Goal: Task Accomplishment & Management: Manage account settings

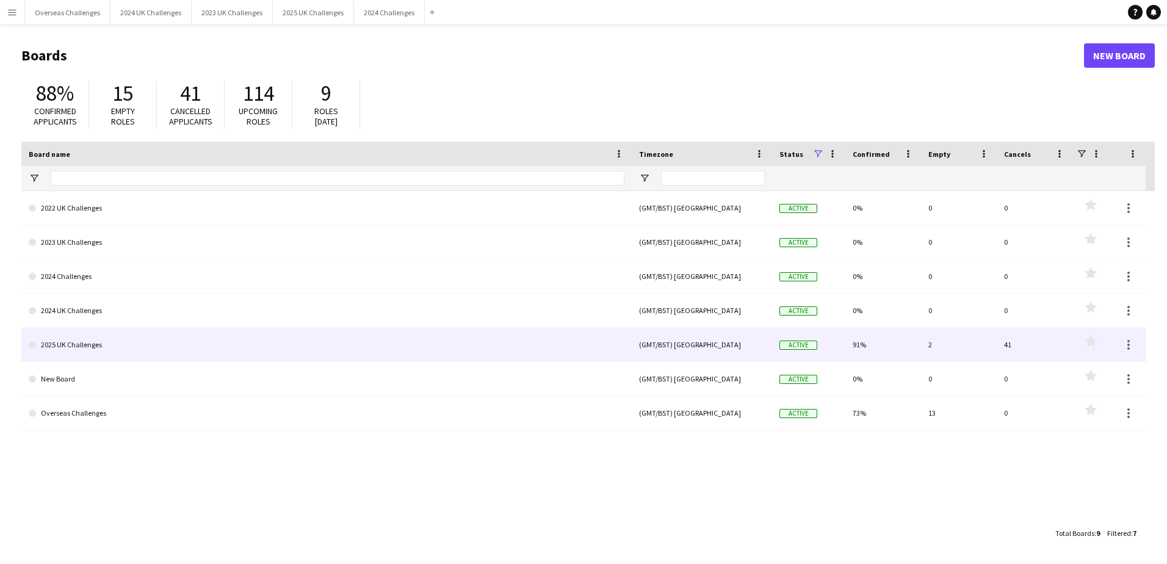
click at [96, 344] on link "2025 UK Challenges" at bounding box center [327, 345] width 596 height 34
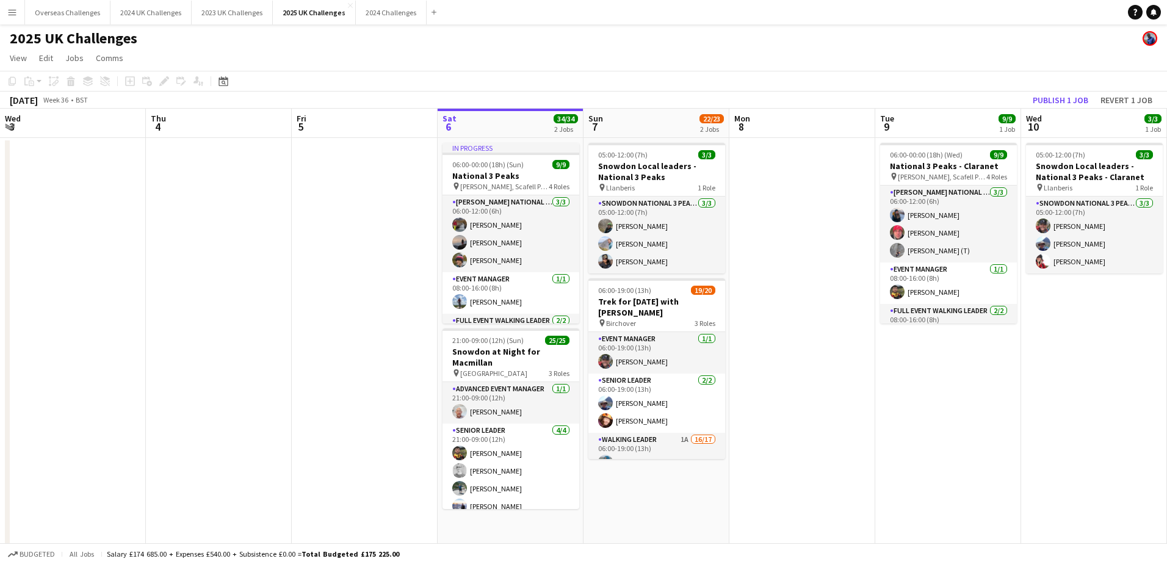
click at [292, 345] on app-date-cell at bounding box center [365, 518] width 146 height 760
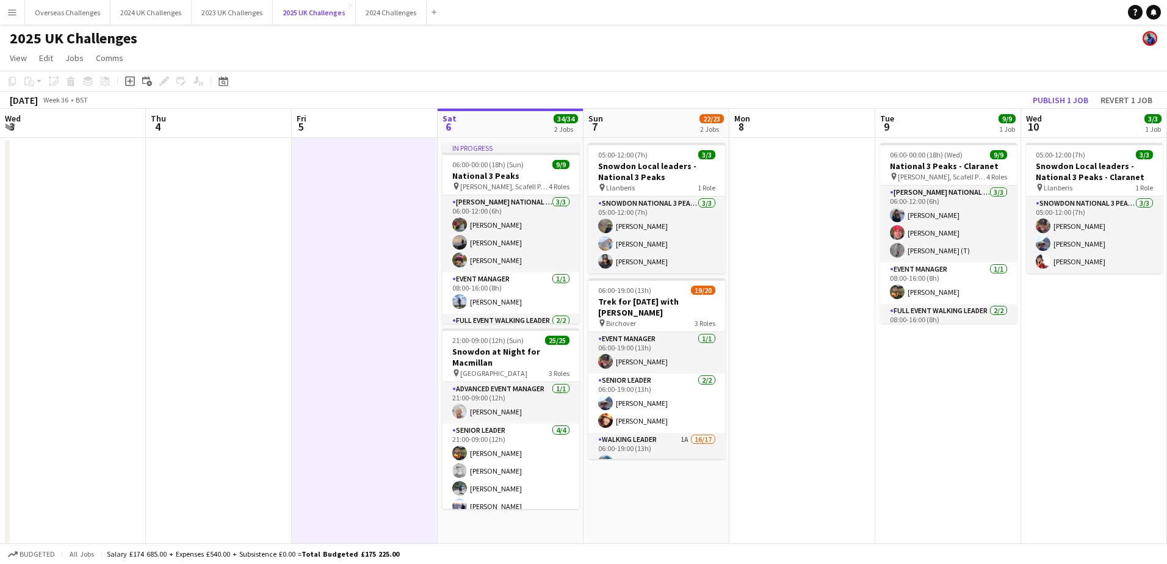
click at [303, 13] on button "2025 UK Challenges Close" at bounding box center [314, 13] width 83 height 24
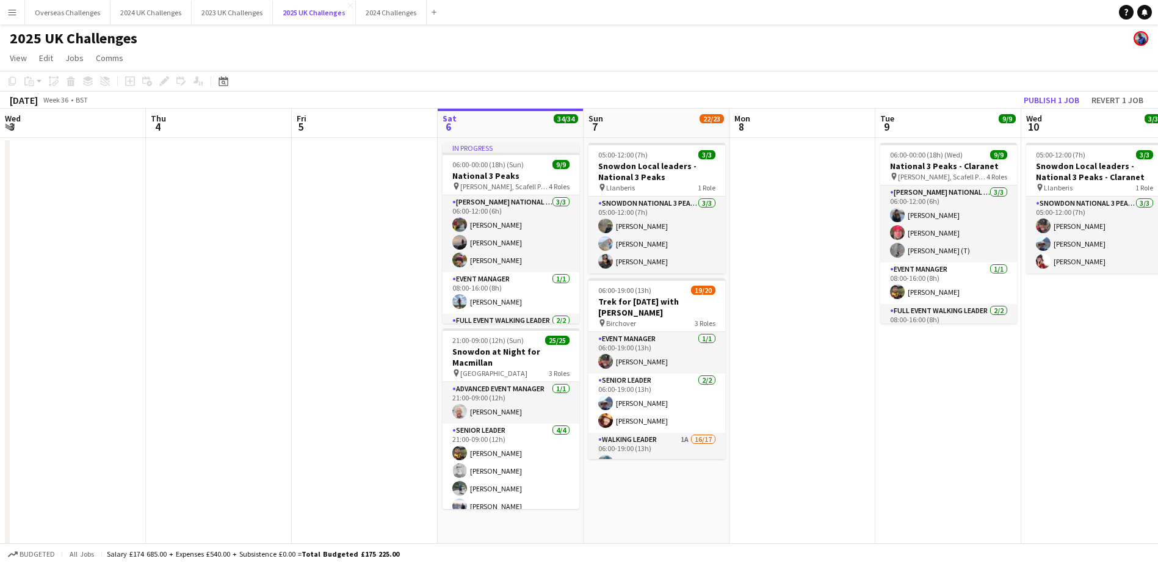
scroll to position [0, 292]
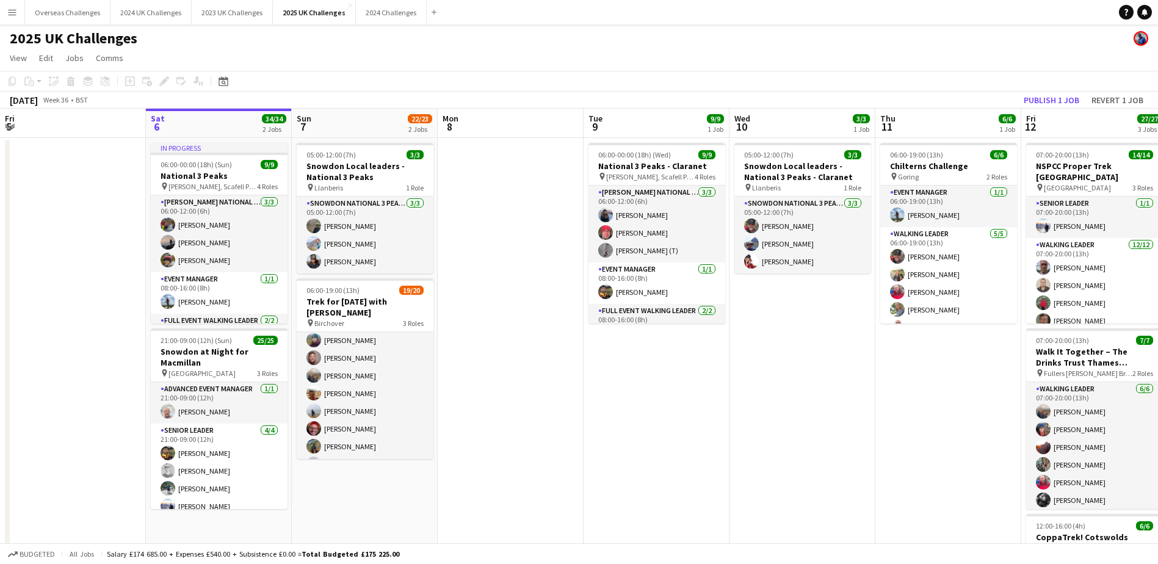
click at [368, 406] on app-card-role "Walking Leader 1A 16/17 06:00-19:00 (13h) Victoria Weston Paul Cannon Martin Cl…" at bounding box center [365, 473] width 137 height 325
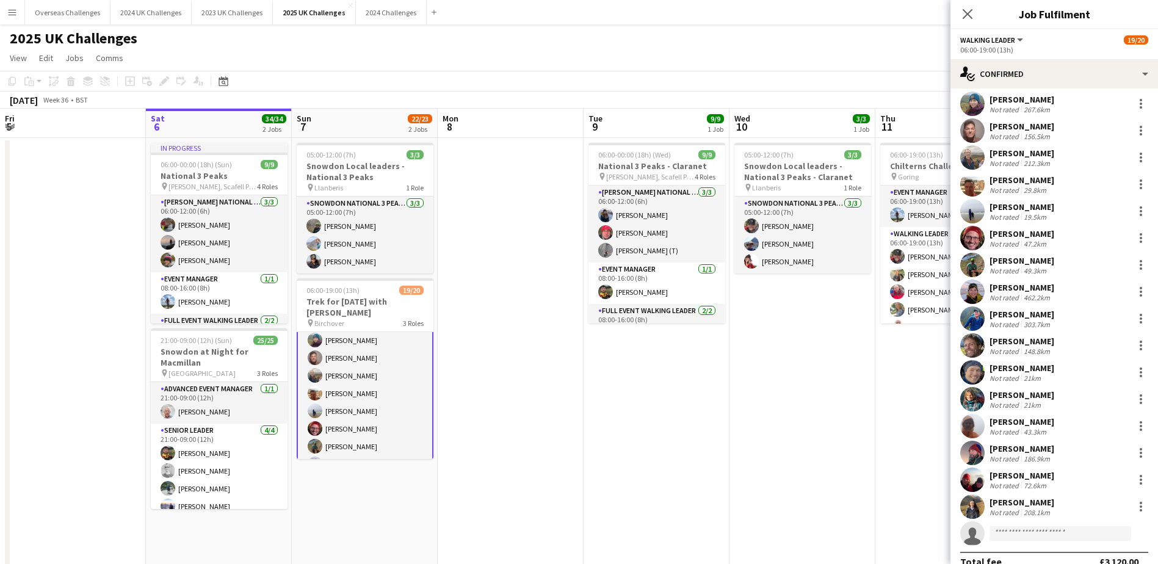
scroll to position [49, 0]
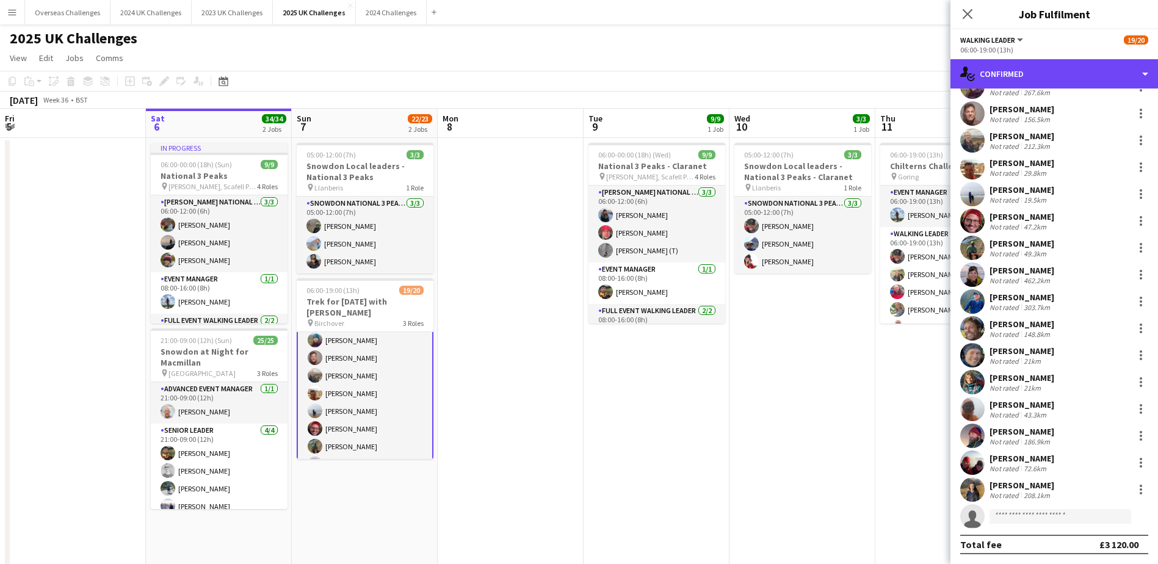
click at [1007, 78] on div "single-neutral-actions-check-2 Confirmed" at bounding box center [1055, 73] width 208 height 29
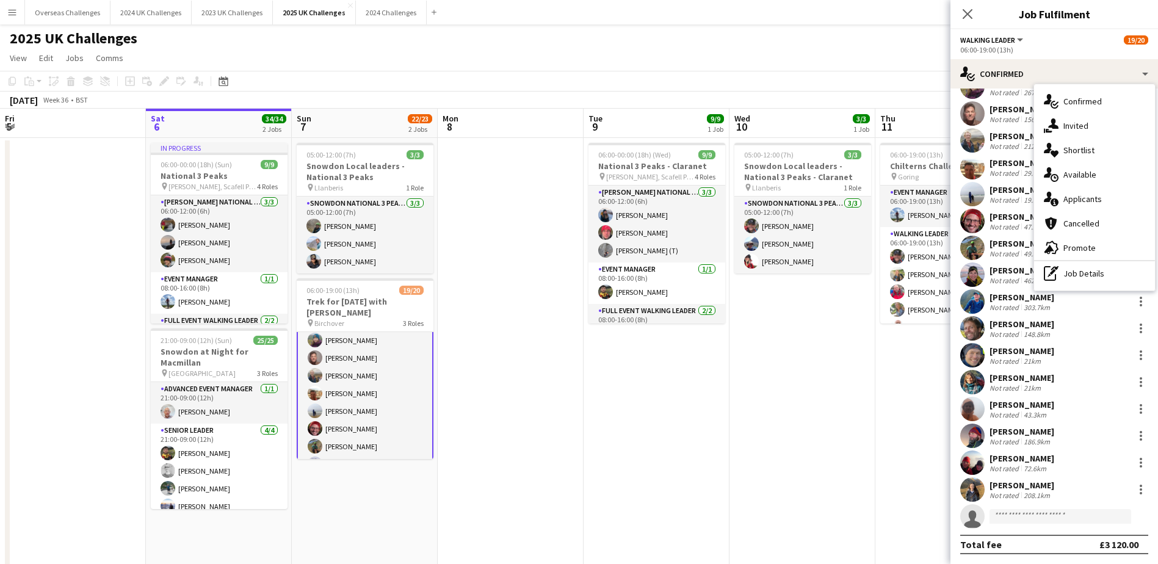
click at [1084, 192] on div "single-neutral-actions-information Applicants" at bounding box center [1094, 199] width 121 height 24
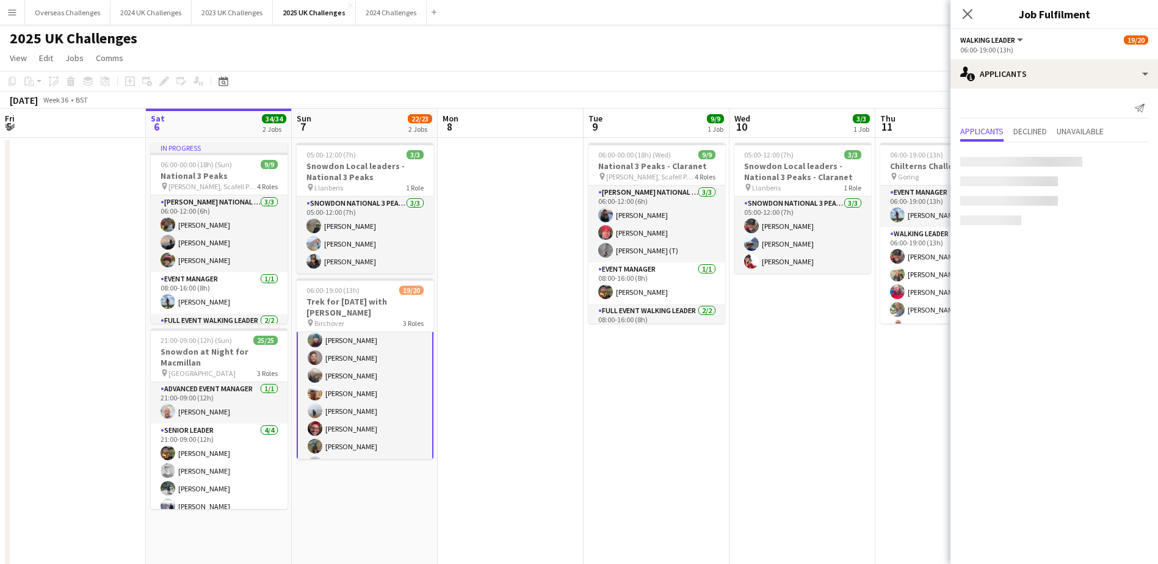
scroll to position [0, 0]
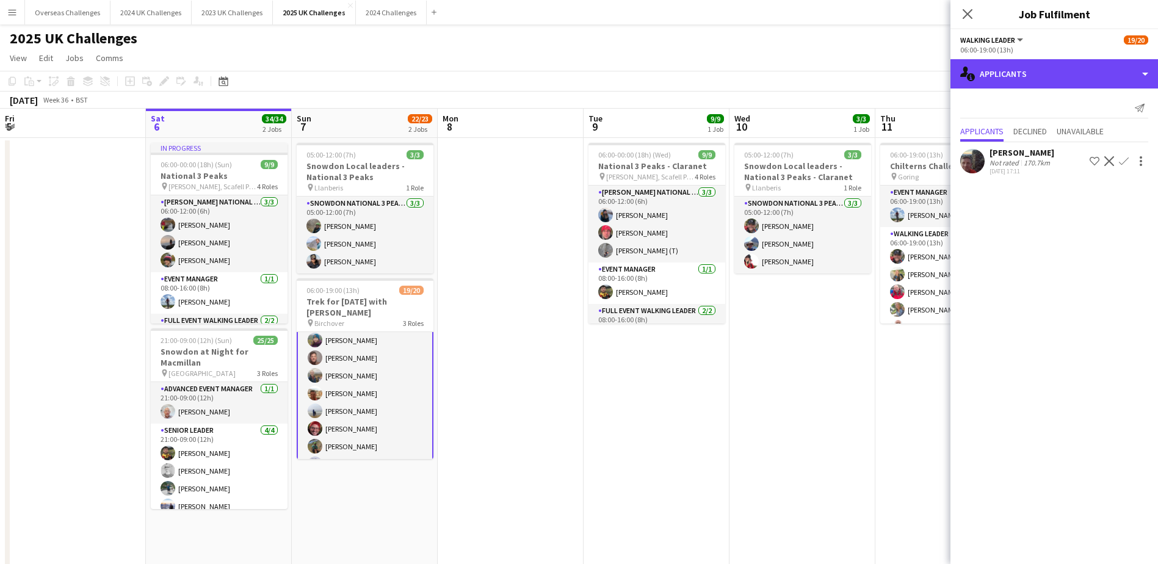
click at [995, 79] on div "single-neutral-actions-information Applicants" at bounding box center [1055, 73] width 208 height 29
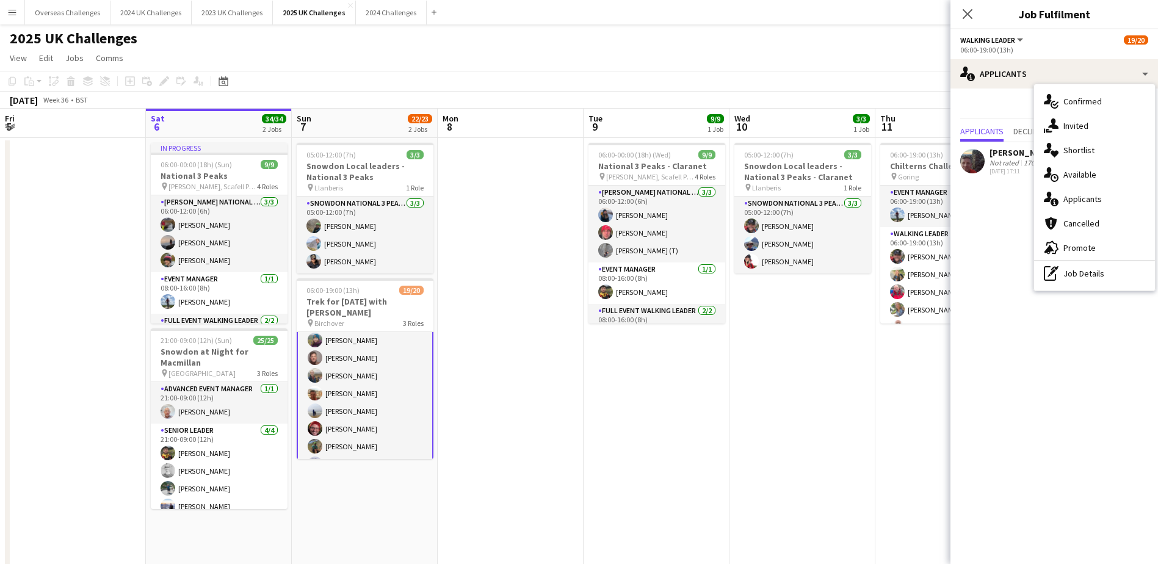
click at [1083, 93] on div "single-neutral-actions-check-2 Confirmed" at bounding box center [1094, 101] width 121 height 24
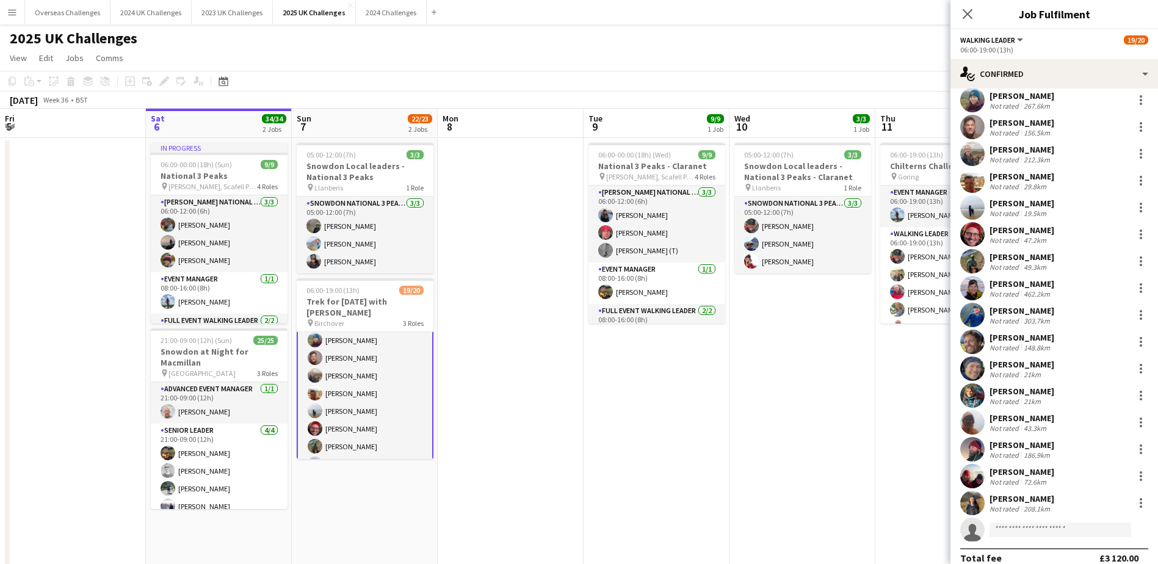
scroll to position [49, 0]
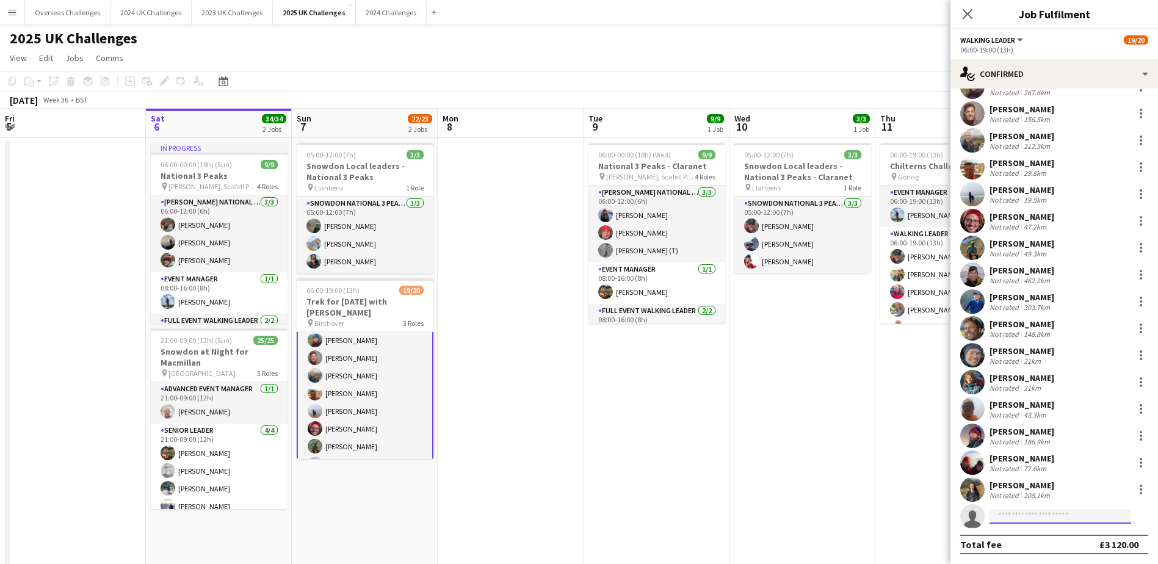
click at [1020, 512] on input at bounding box center [1061, 516] width 142 height 15
type input "*******"
click at [1024, 540] on span "harrietelisabeth@hotmail.co.uk" at bounding box center [1061, 544] width 122 height 10
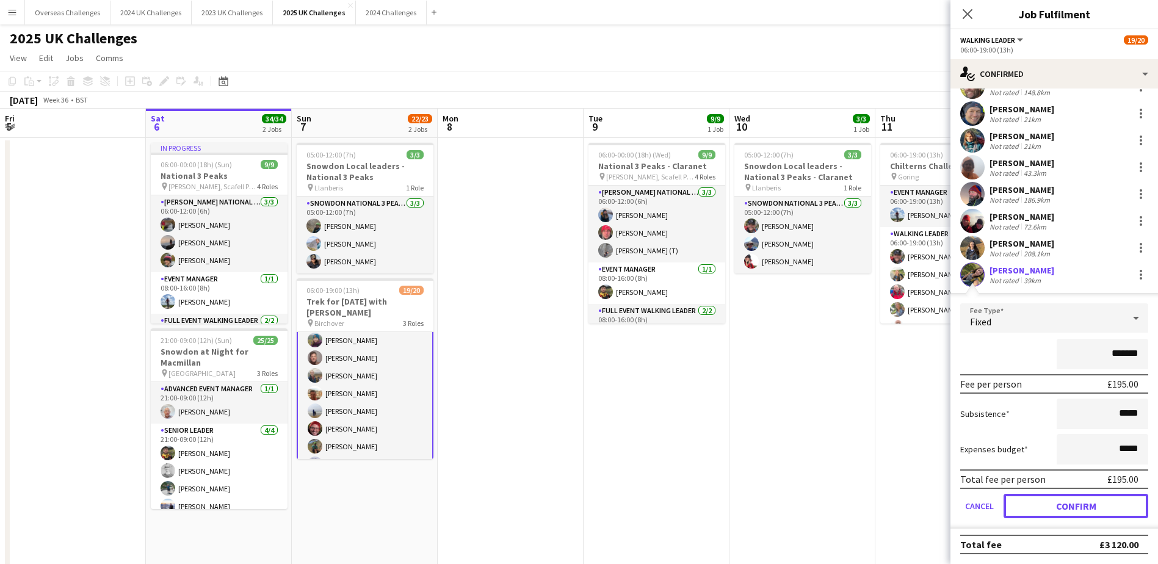
click at [1076, 508] on button "Confirm" at bounding box center [1076, 506] width 145 height 24
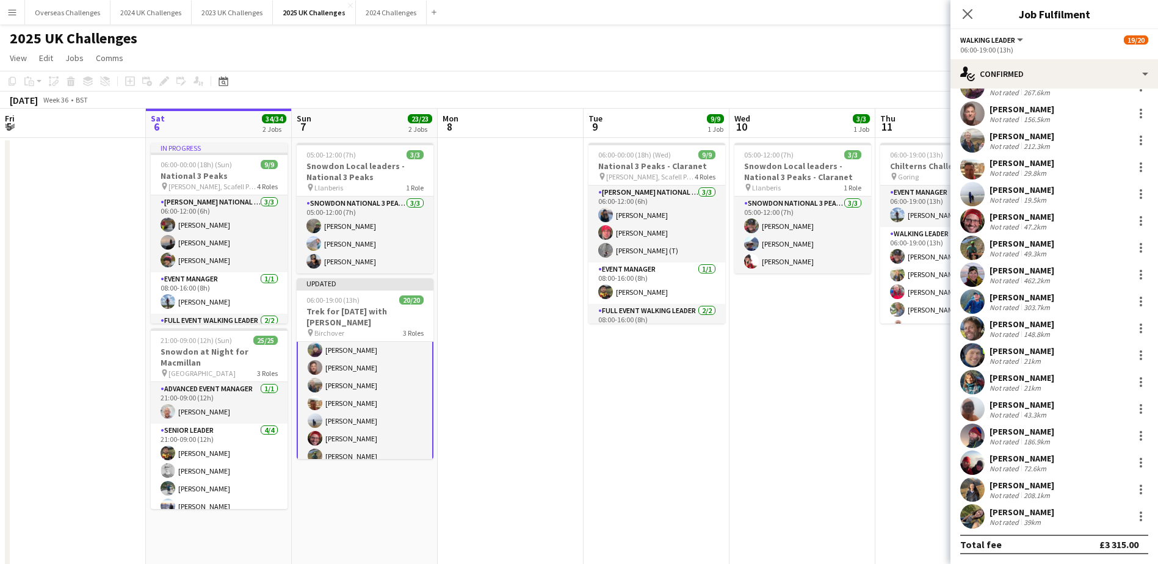
scroll to position [49, 0]
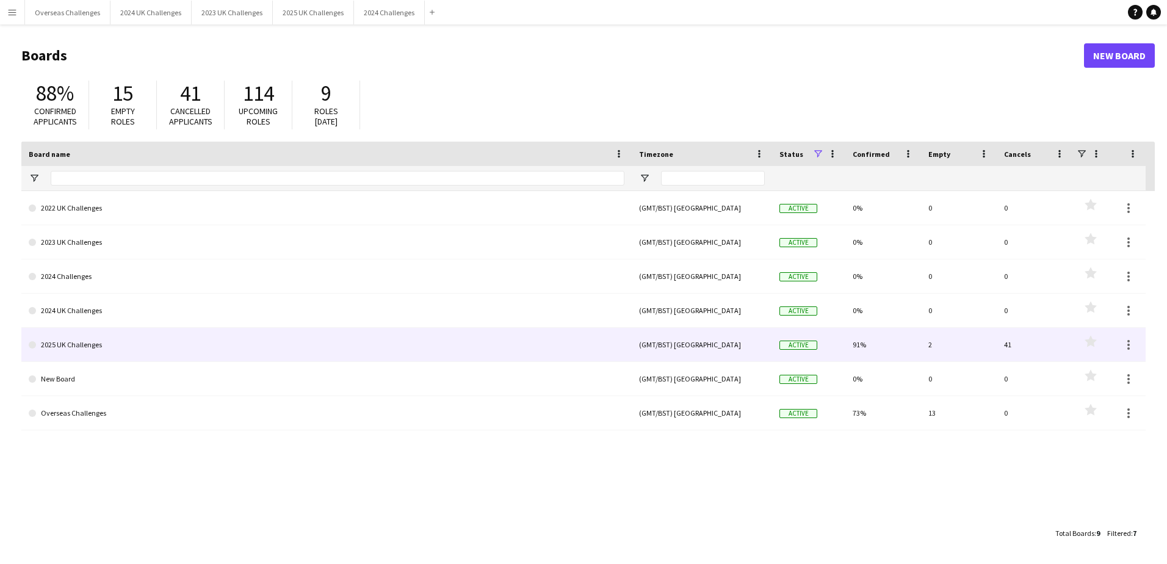
click at [89, 347] on link "2025 UK Challenges" at bounding box center [327, 345] width 596 height 34
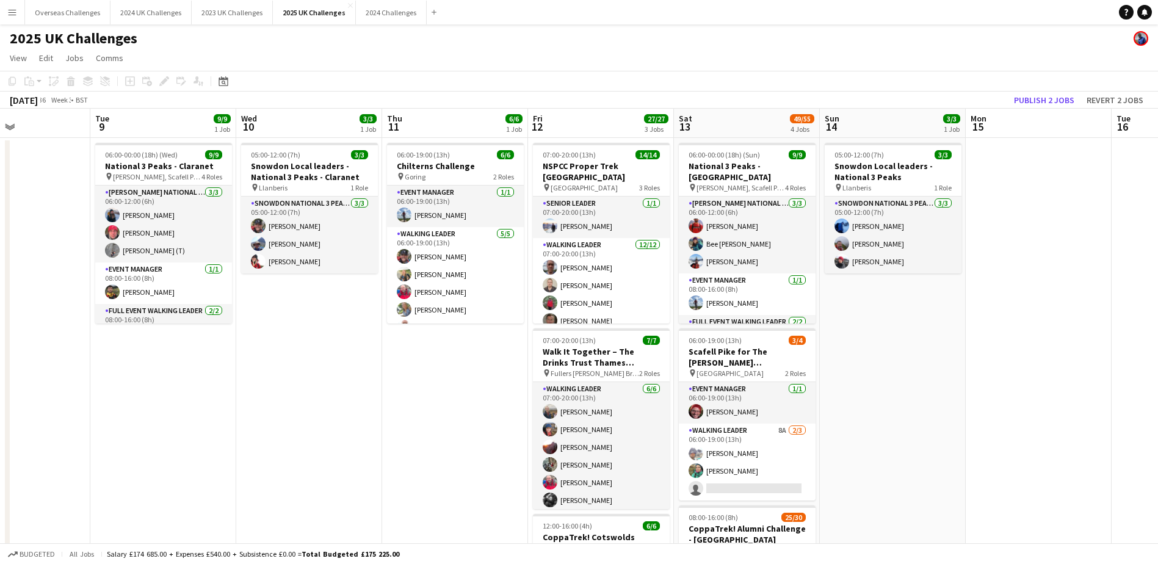
scroll to position [0, 417]
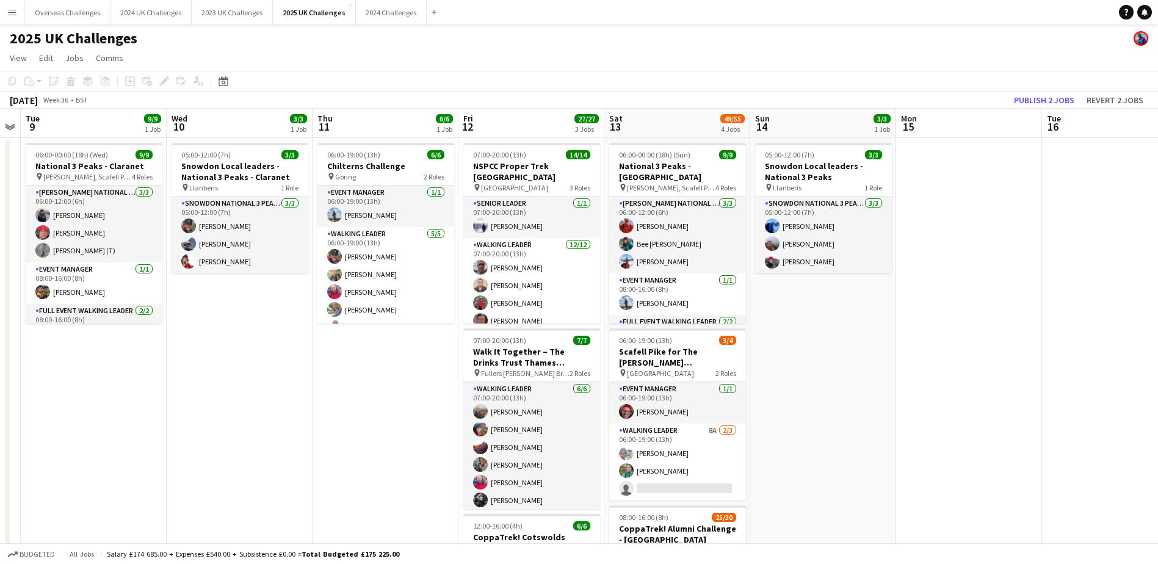
drag, startPoint x: 822, startPoint y: 397, endPoint x: 259, endPoint y: 393, distance: 563.0
click at [259, 393] on app-calendar-viewport "Sat 6 34/34 2 Jobs Sun 7 23/23 2 Jobs Mon 8 Tue 9 9/9 1 Job Wed 10 3/3 1 Job Th…" at bounding box center [579, 531] width 1158 height 845
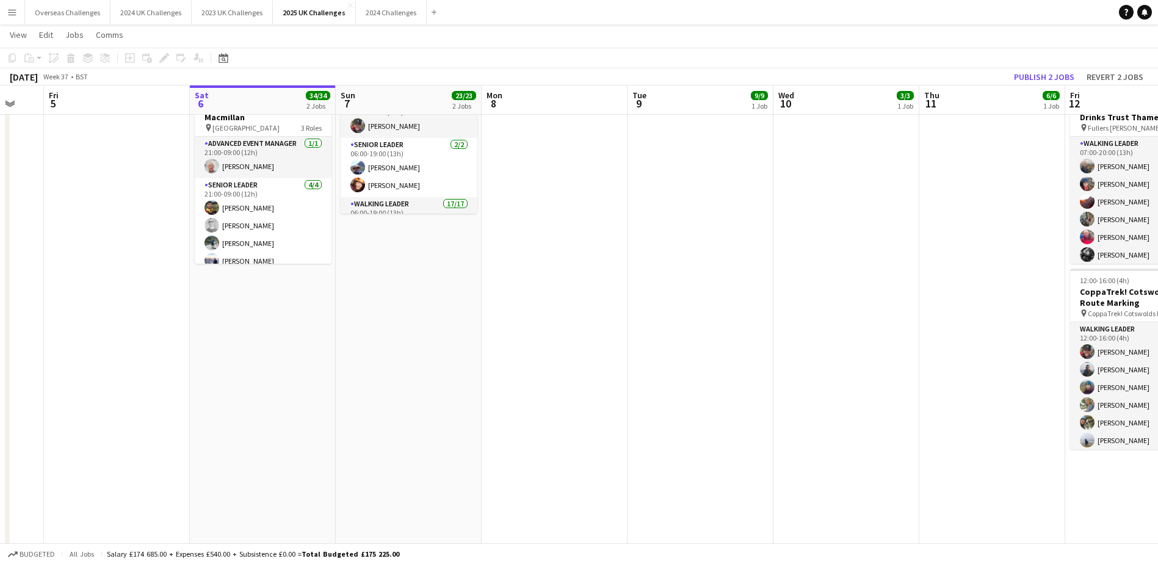
scroll to position [0, 376]
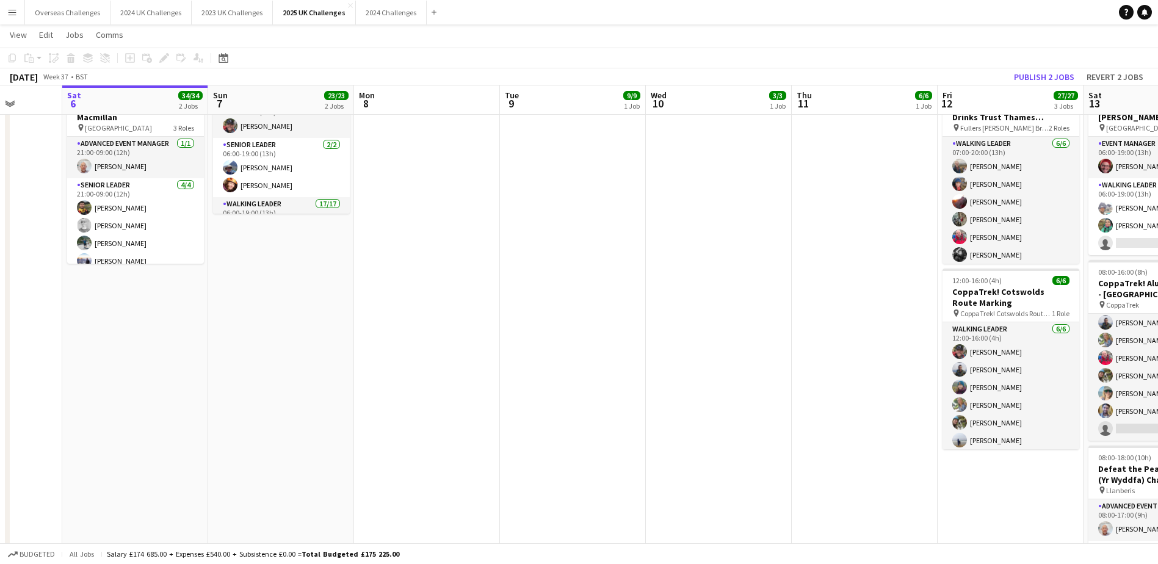
drag, startPoint x: 225, startPoint y: 379, endPoint x: 765, endPoint y: 382, distance: 539.8
click at [765, 382] on app-calendar-viewport "Wed 3 Thu 4 Fri 5 Sat 6 34/34 2 Jobs Sun 7 23/23 2 Jobs Mon 8 Tue 9 9/9 1 Job W…" at bounding box center [579, 255] width 1158 height 905
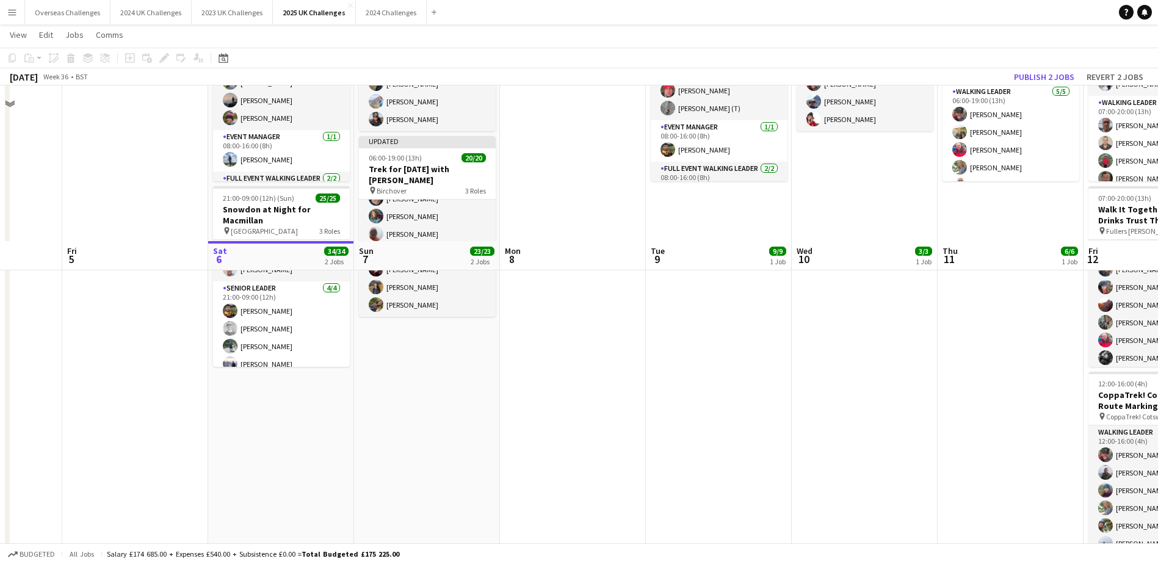
scroll to position [305, 0]
